Goal: Information Seeking & Learning: Learn about a topic

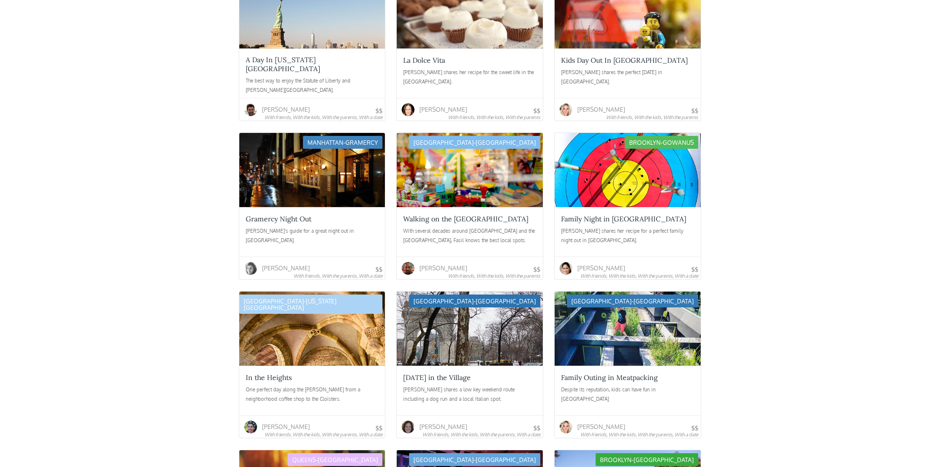
scroll to position [395, 0]
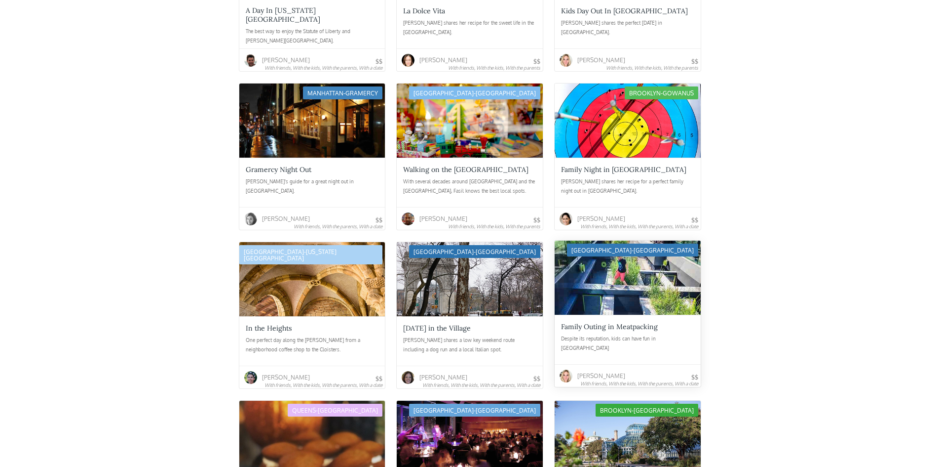
click at [578, 283] on div at bounding box center [628, 277] width 146 height 74
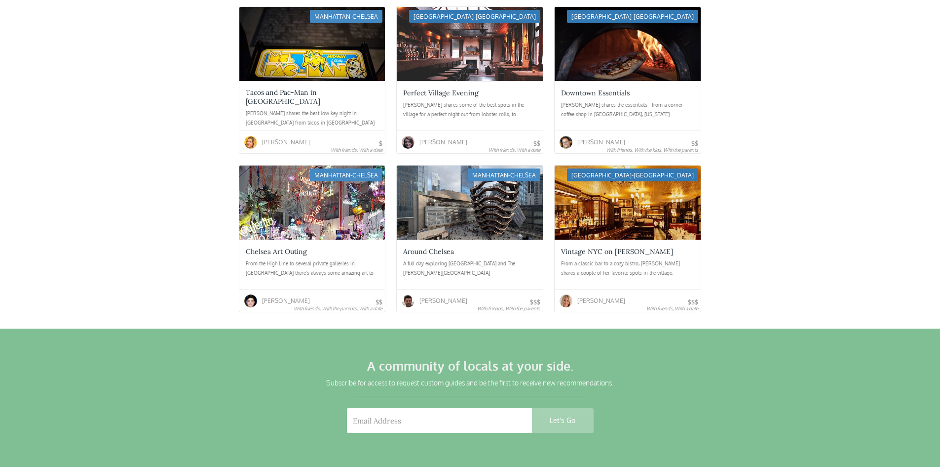
scroll to position [2973, 0]
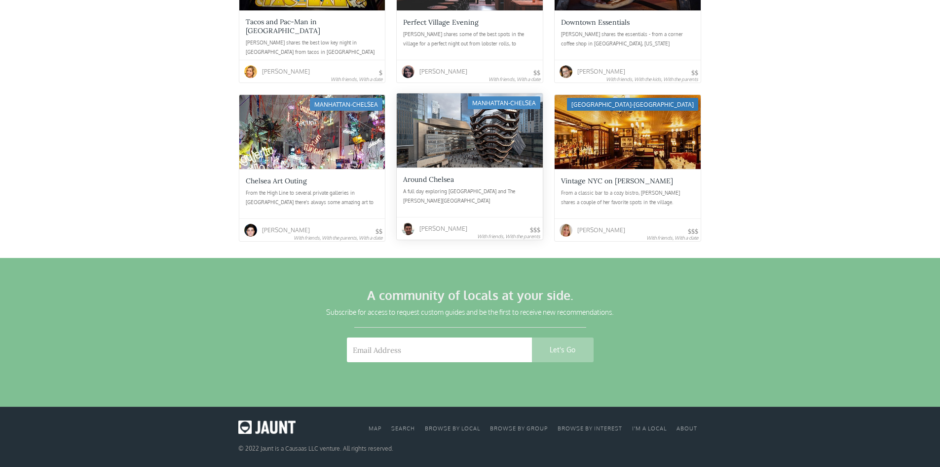
click at [505, 186] on div "Around Chelsea A full day exploring Chelsea and The Hudson Yards" at bounding box center [470, 191] width 146 height 49
